Goal: Check status: Check status

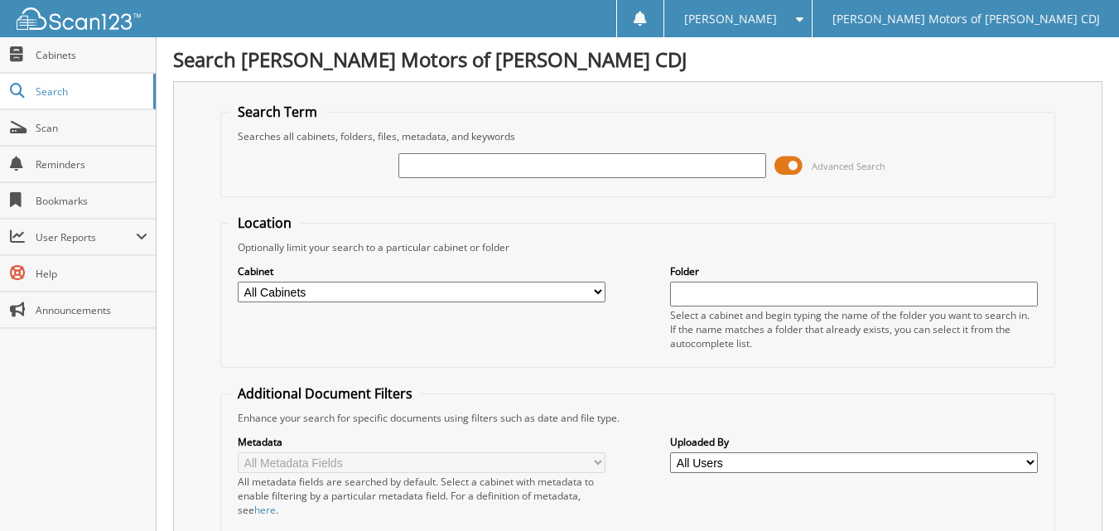
click at [826, 158] on span "Advanced Search" at bounding box center [829, 165] width 111 height 25
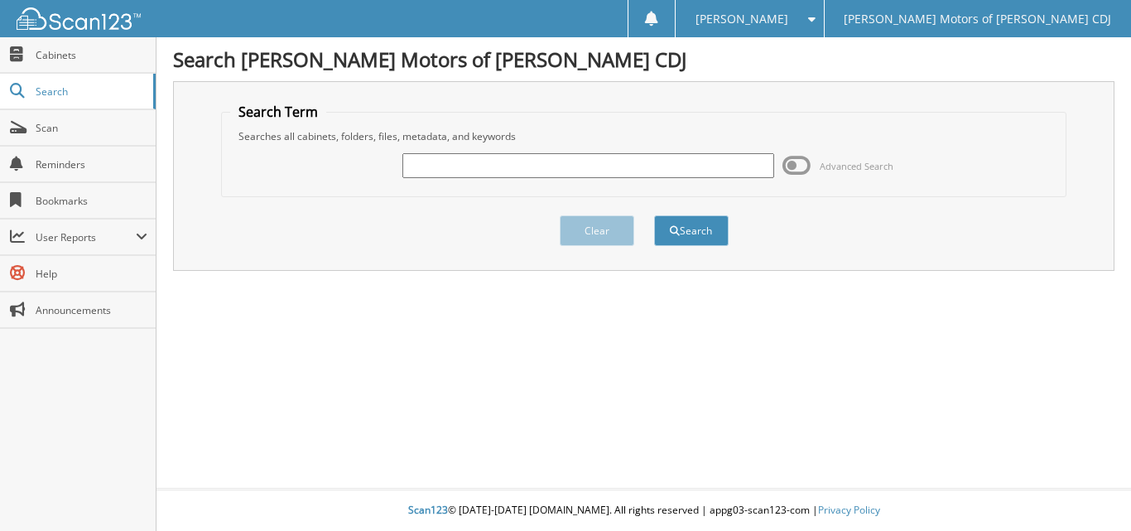
click at [621, 148] on div "Advanced Search" at bounding box center [643, 165] width 827 height 45
click at [636, 162] on input "text" at bounding box center [588, 165] width 373 height 25
type input "0"
type input "208421"
click at [654, 215] on button "Search" at bounding box center [691, 230] width 75 height 31
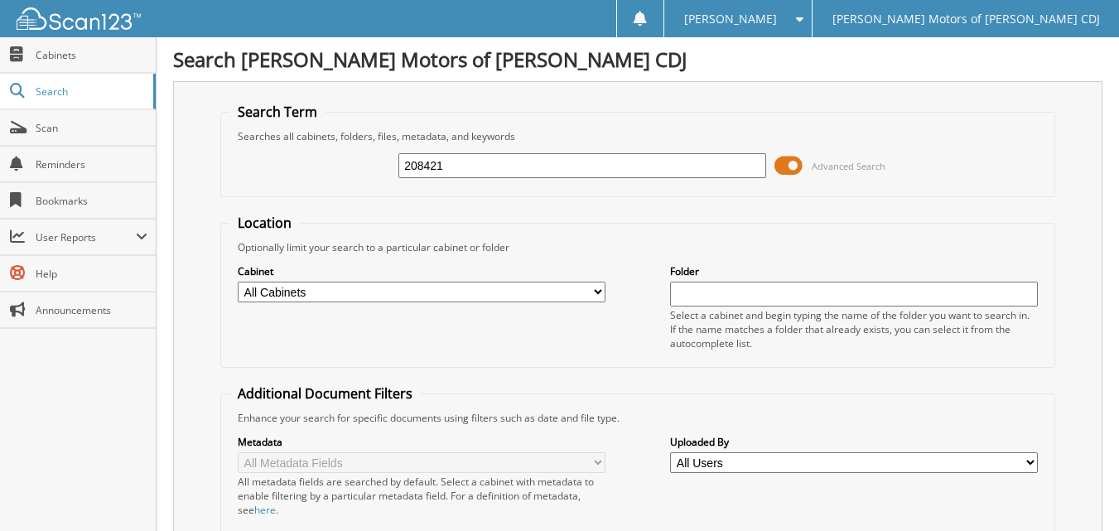
click at [831, 166] on span "Advanced Search" at bounding box center [849, 166] width 74 height 12
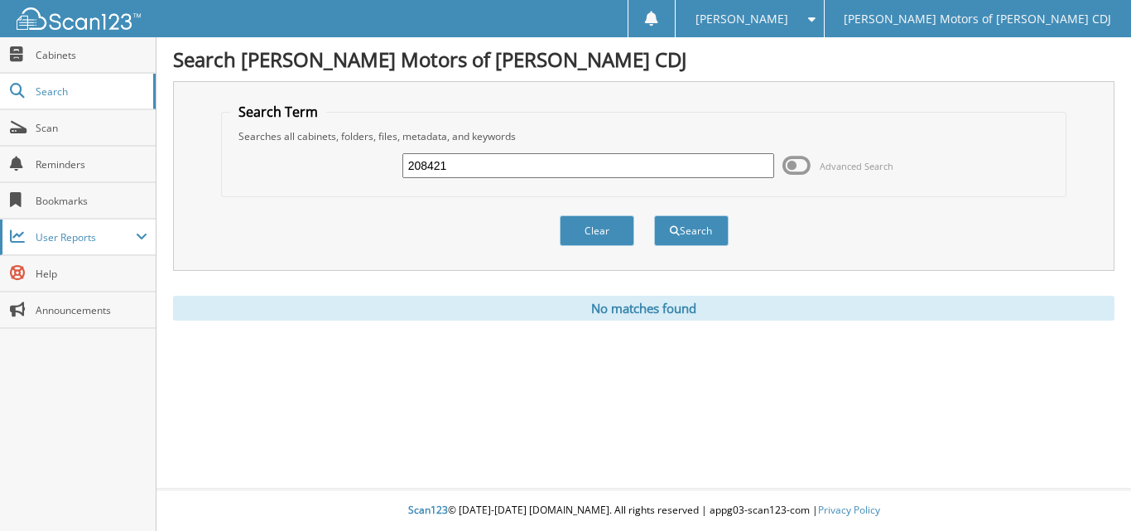
click at [71, 240] on span "User Reports" at bounding box center [86, 237] width 100 height 14
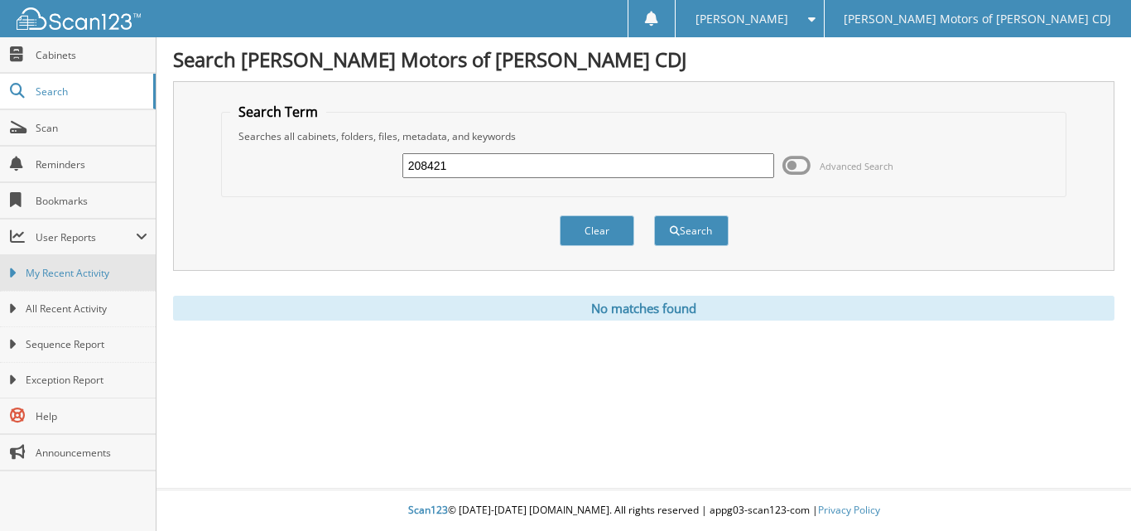
click at [71, 275] on span "My Recent Activity" at bounding box center [87, 273] width 122 height 15
